Goal: Navigation & Orientation: Understand site structure

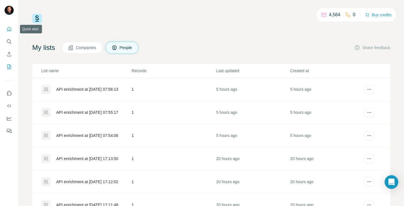
click at [11, 29] on icon "Quick start" at bounding box center [9, 29] width 6 height 6
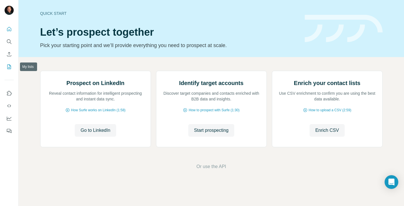
click at [8, 66] on icon "My lists" at bounding box center [9, 67] width 6 height 6
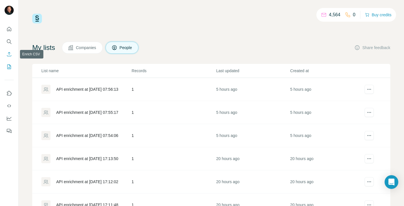
click at [10, 54] on icon "Enrich CSV" at bounding box center [9, 54] width 6 height 6
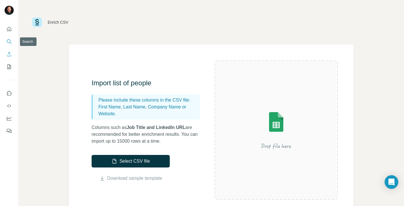
click at [9, 40] on icon "Search" at bounding box center [9, 42] width 6 height 6
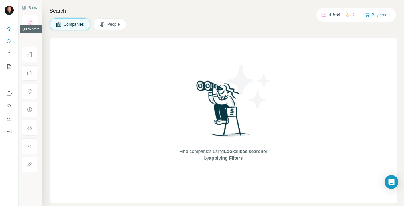
click at [9, 30] on icon "Quick start" at bounding box center [9, 29] width 6 height 6
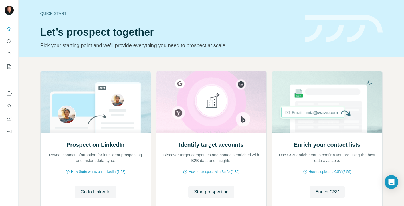
scroll to position [39, 0]
